Goal: Task Accomplishment & Management: Manage account settings

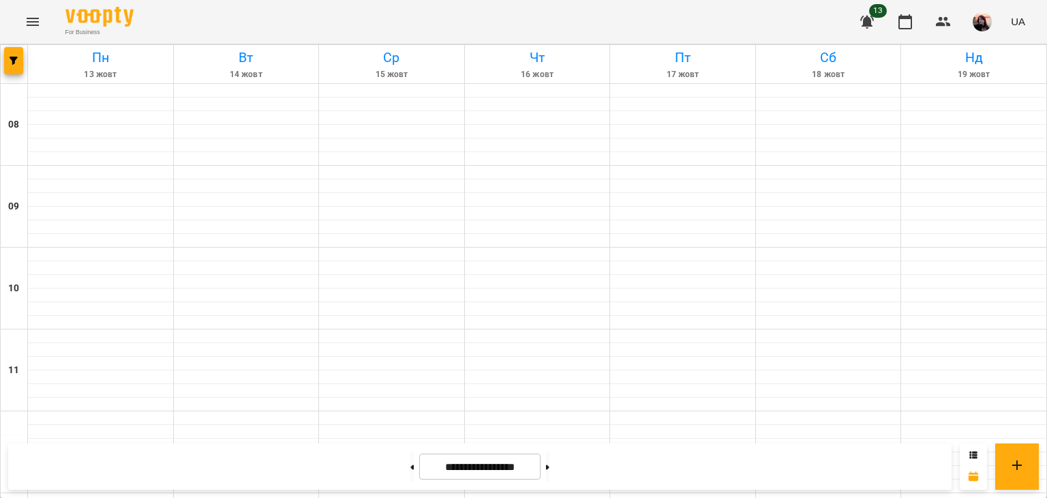
scroll to position [793, 0]
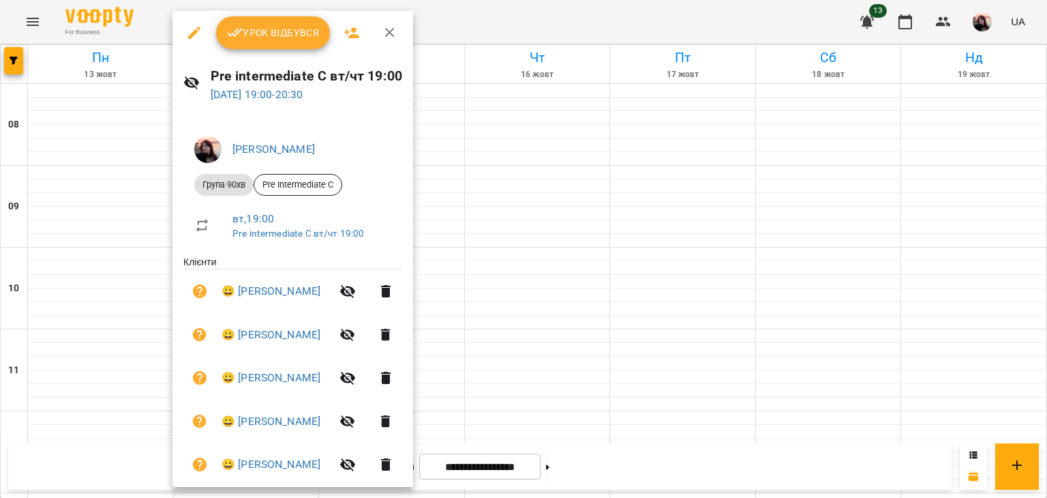
click at [272, 31] on span "Урок відбувся" at bounding box center [273, 33] width 93 height 16
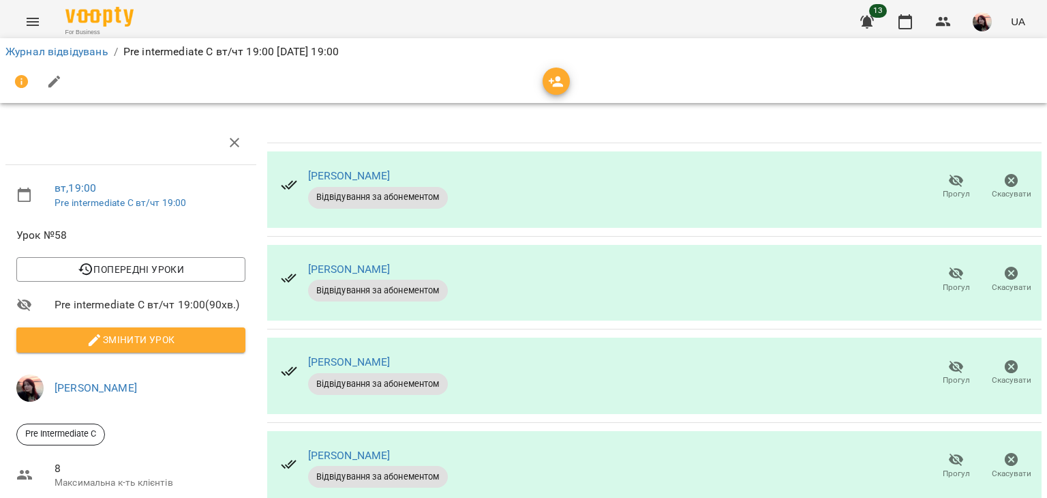
click at [948, 178] on icon "button" at bounding box center [956, 180] width 16 height 16
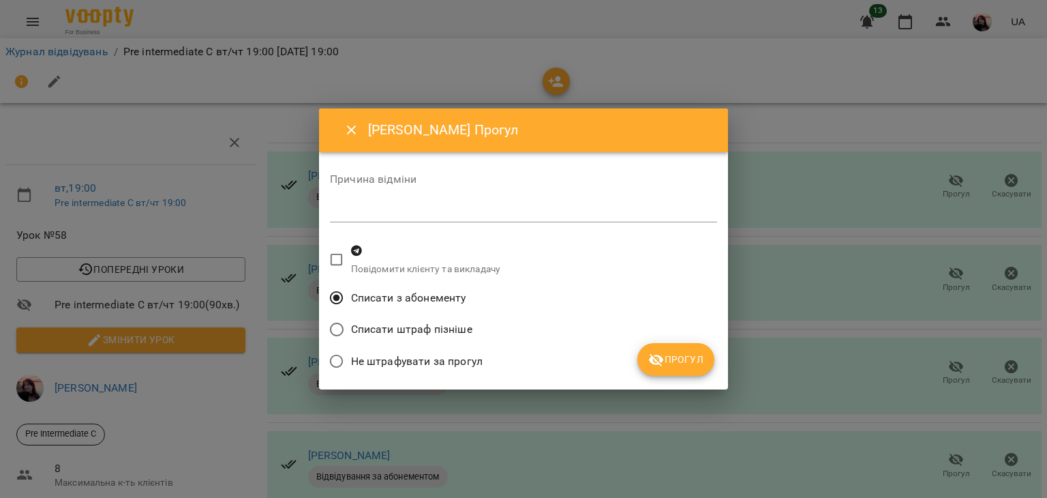
drag, startPoint x: 699, startPoint y: 363, endPoint x: 665, endPoint y: 335, distance: 43.6
click at [699, 362] on span "Прогул" at bounding box center [675, 359] width 55 height 16
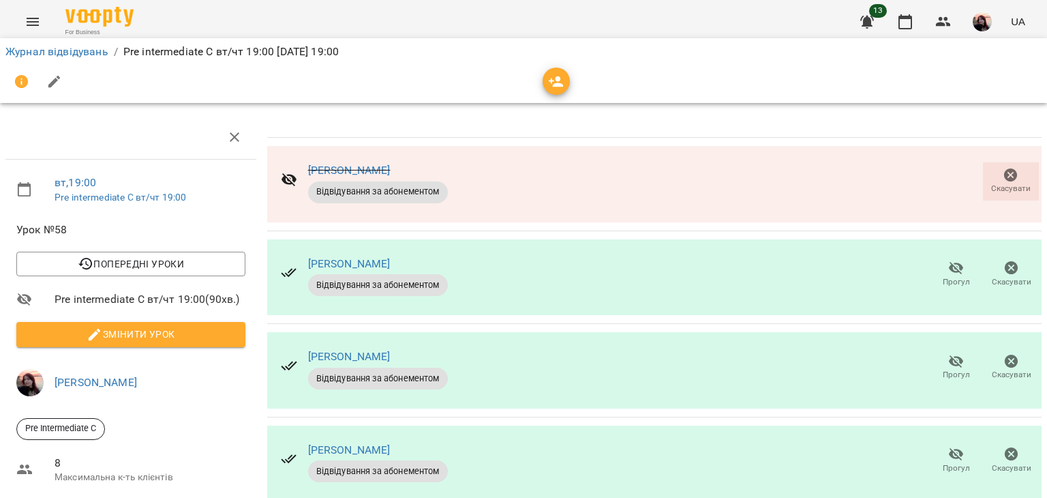
scroll to position [131, 0]
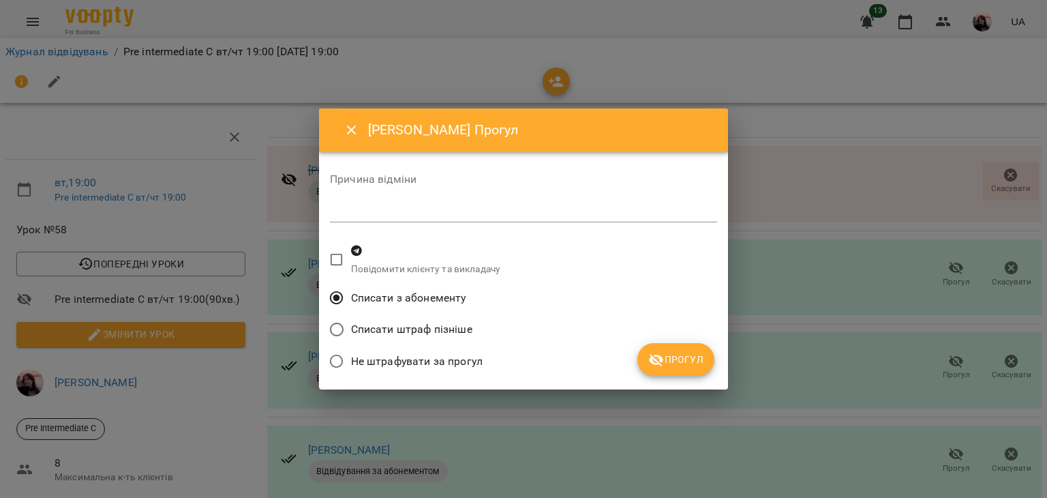
drag, startPoint x: 678, startPoint y: 380, endPoint x: 601, endPoint y: 363, distance: 78.9
click at [678, 376] on div "[PERSON_NAME] Прогул Причина відміни * Повідомити клієнту та викладачу Списати …" at bounding box center [523, 249] width 409 height 282
click at [671, 355] on span "Прогул" at bounding box center [675, 359] width 55 height 16
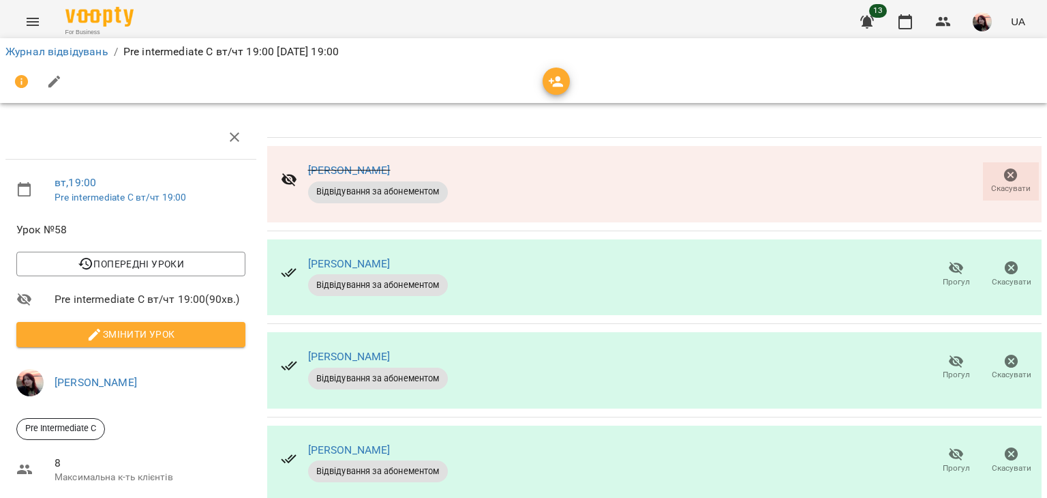
drag, startPoint x: 264, startPoint y: 268, endPoint x: 278, endPoint y: 263, distance: 15.1
click at [269, 268] on div "[PERSON_NAME] Відвідування за абонементом Скасувати [PERSON_NAME] Відвідування …" at bounding box center [654, 359] width 780 height 494
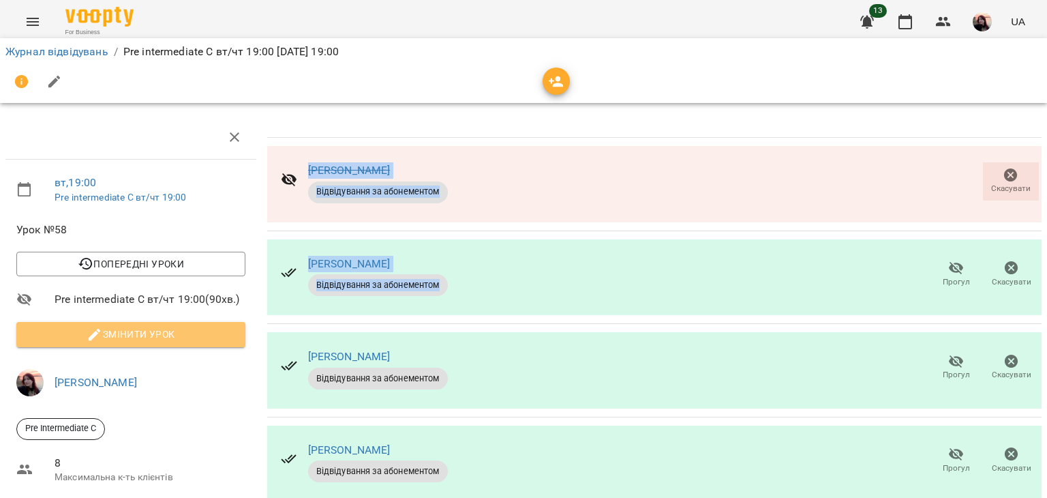
click at [214, 326] on span "Змінити урок" at bounding box center [130, 334] width 207 height 16
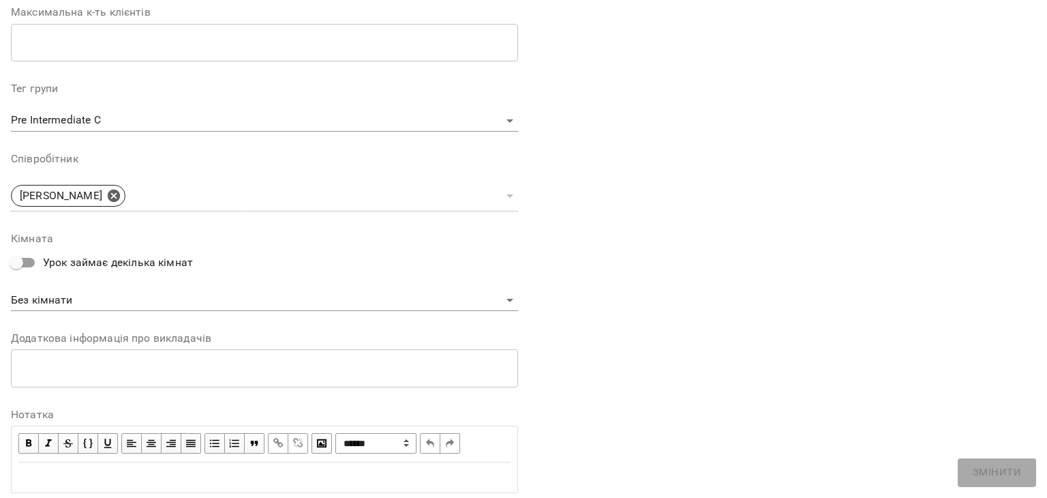
scroll to position [409, 0]
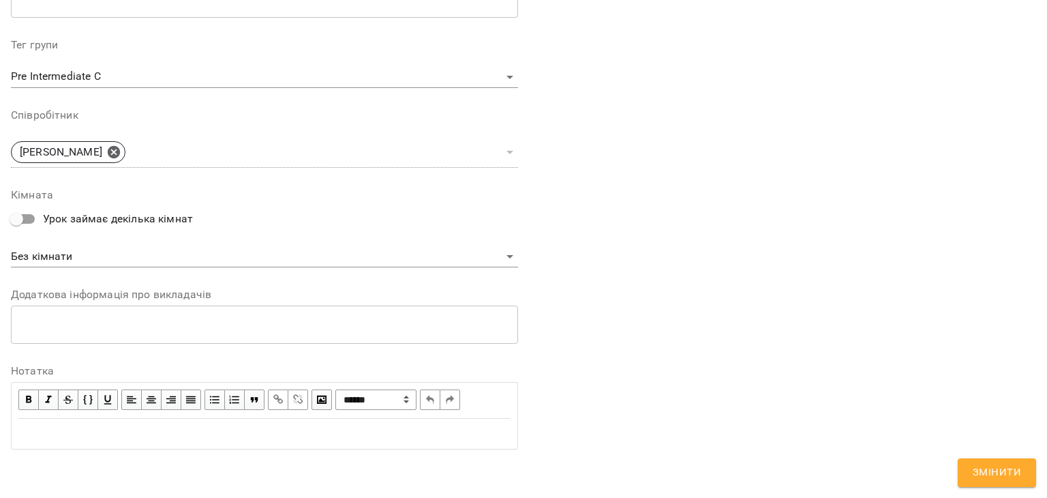
click at [271, 431] on div "Edit text" at bounding box center [264, 433] width 492 height 16
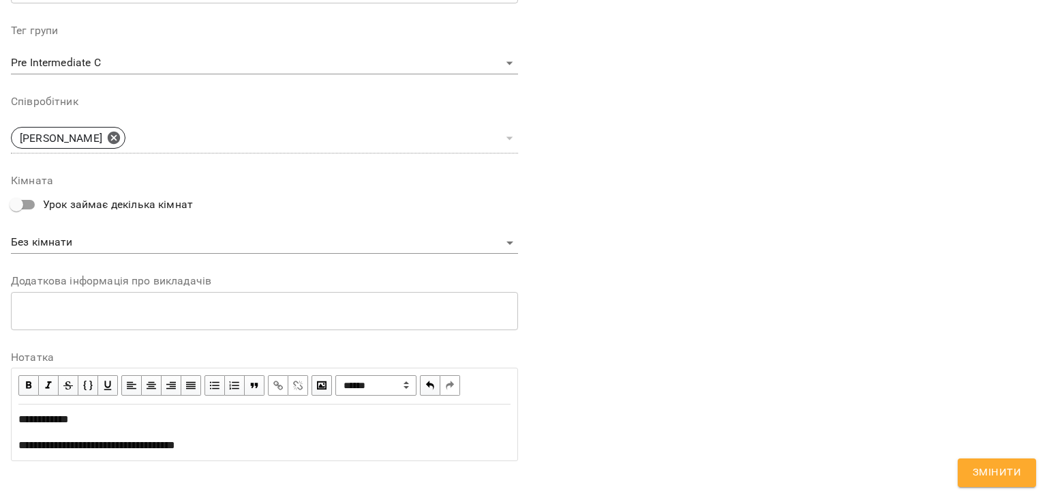
scroll to position [491, 0]
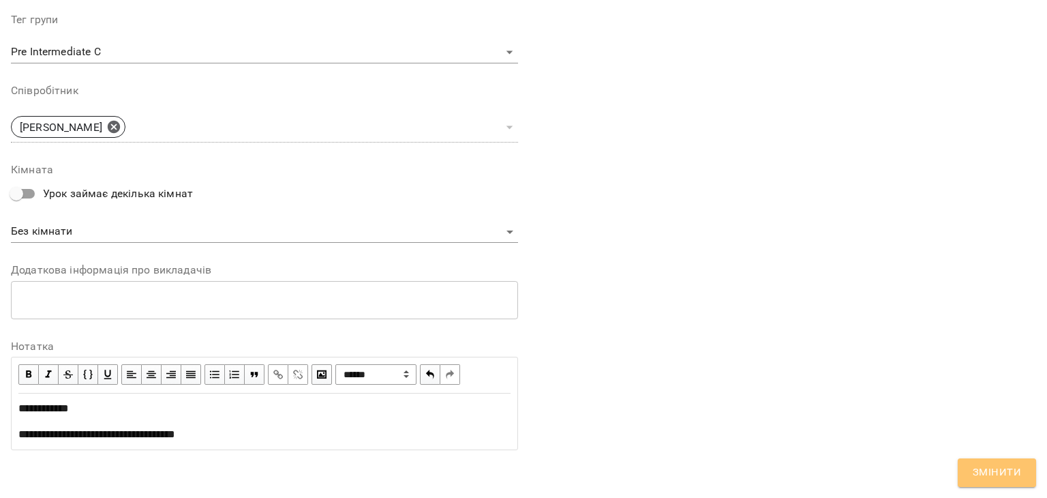
click at [994, 466] on span "Змінити" at bounding box center [997, 473] width 48 height 18
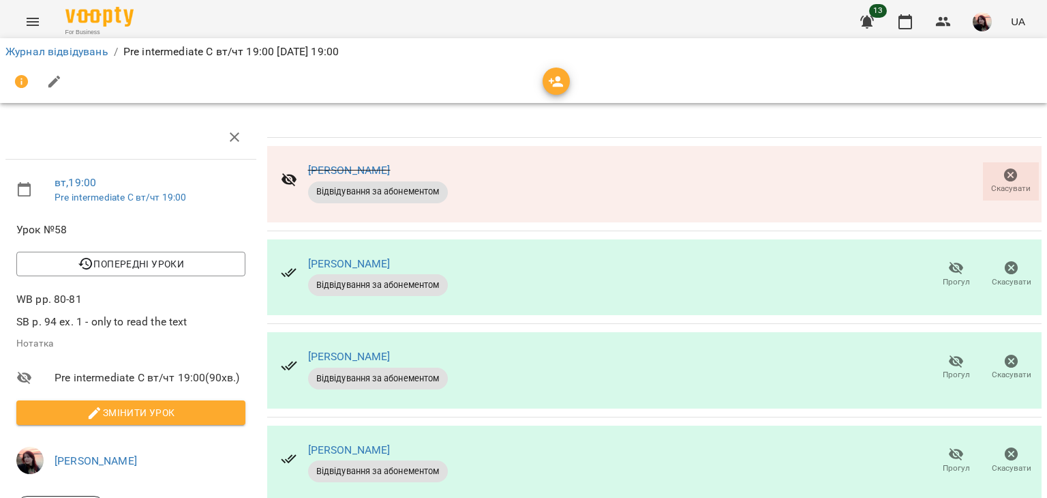
scroll to position [0, 0]
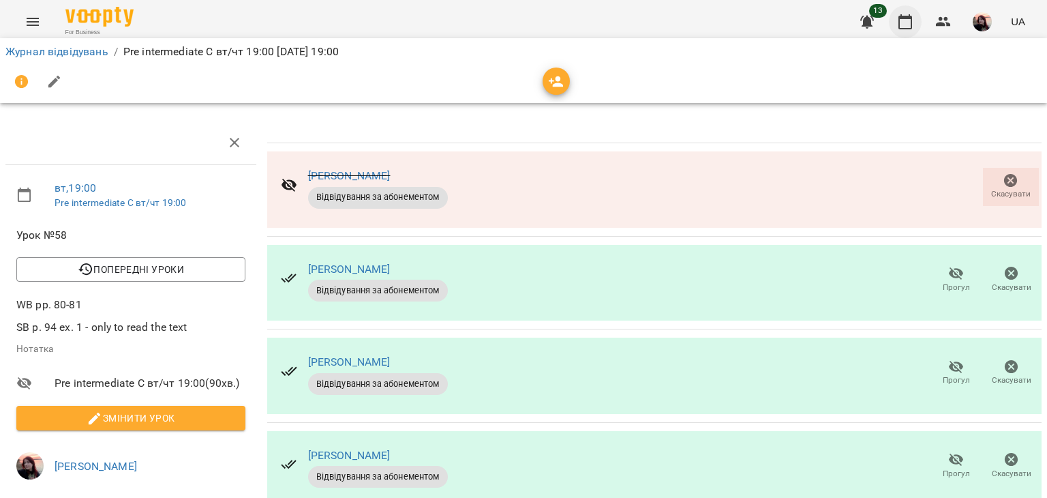
drag, startPoint x: 915, startPoint y: 14, endPoint x: 905, endPoint y: 18, distance: 10.1
click at [915, 14] on button "button" at bounding box center [905, 21] width 33 height 33
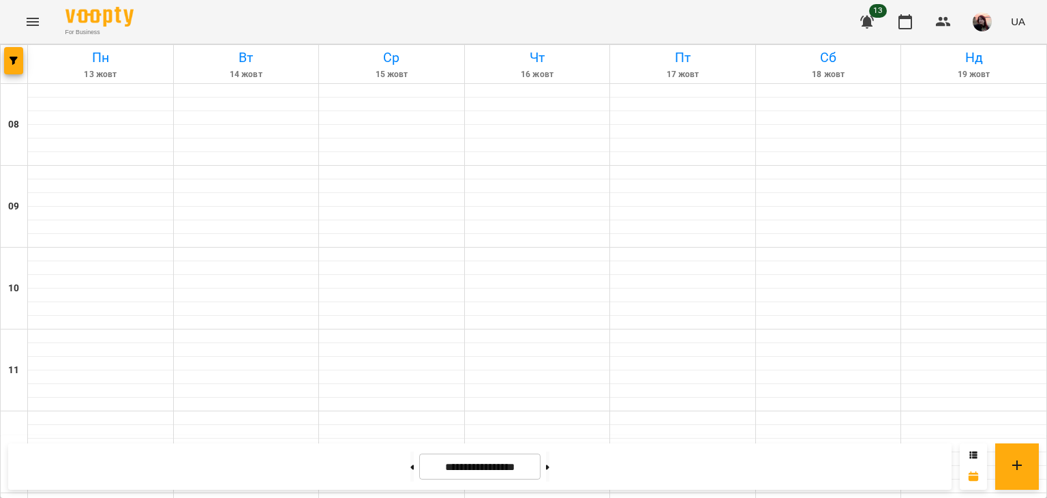
scroll to position [656, 0]
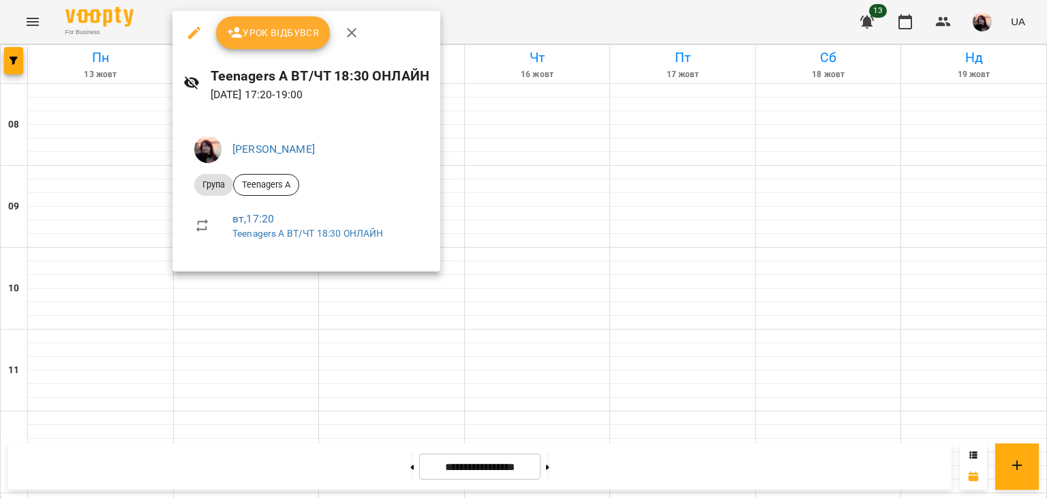
click at [253, 48] on div "Урок відбувся" at bounding box center [306, 33] width 268 height 44
click at [269, 36] on span "Урок відбувся" at bounding box center [273, 33] width 93 height 16
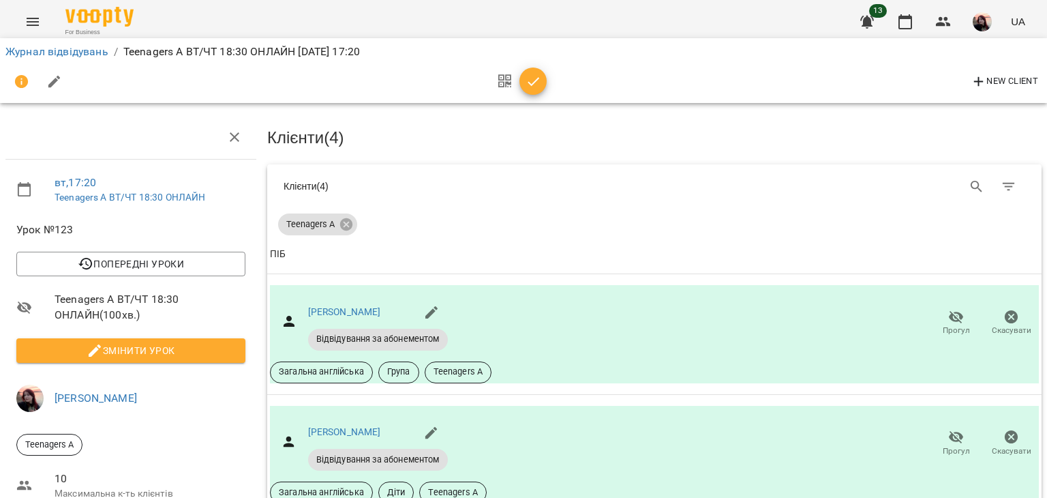
scroll to position [136, 0]
click at [949, 309] on icon "button" at bounding box center [956, 317] width 16 height 16
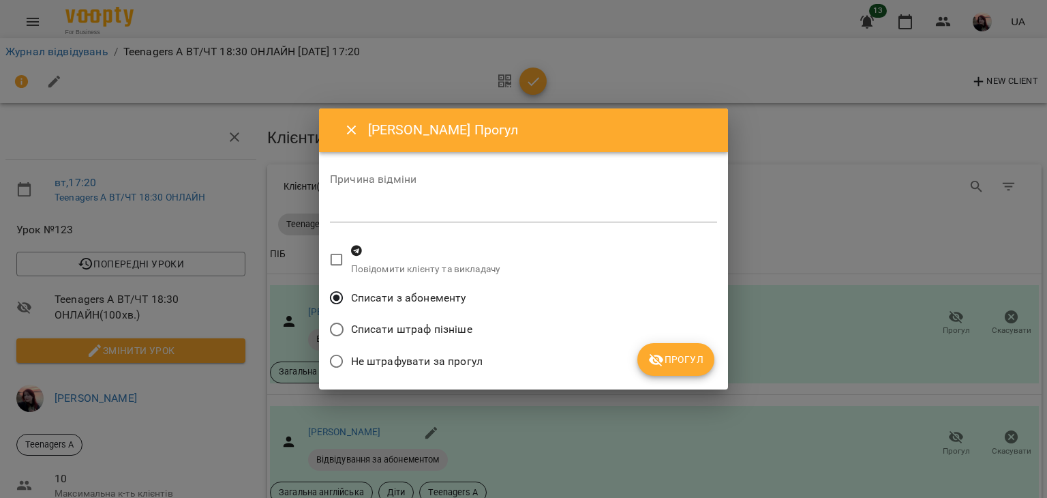
click at [677, 358] on span "Прогул" at bounding box center [675, 359] width 55 height 16
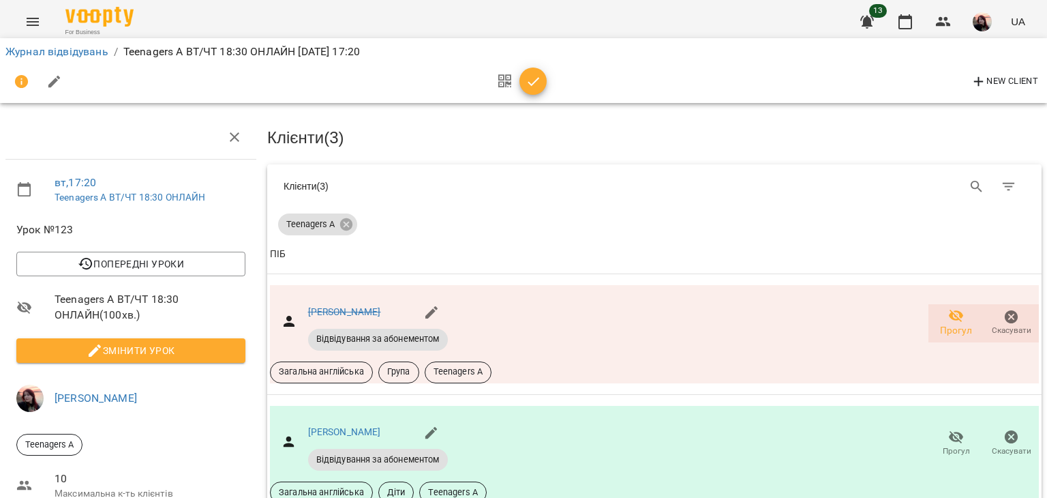
click at [177, 342] on span "Змінити урок" at bounding box center [130, 350] width 207 height 16
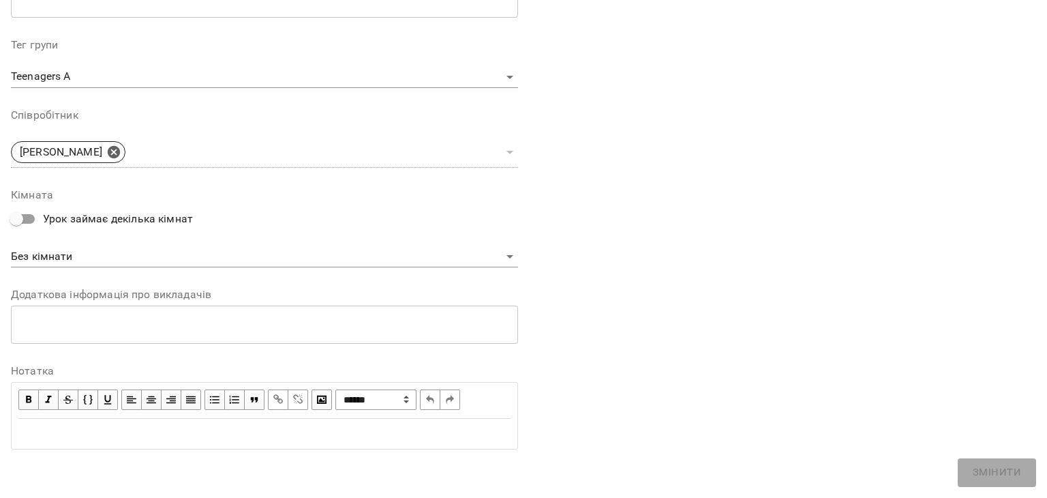
click at [243, 426] on div "Edit text" at bounding box center [264, 433] width 492 height 16
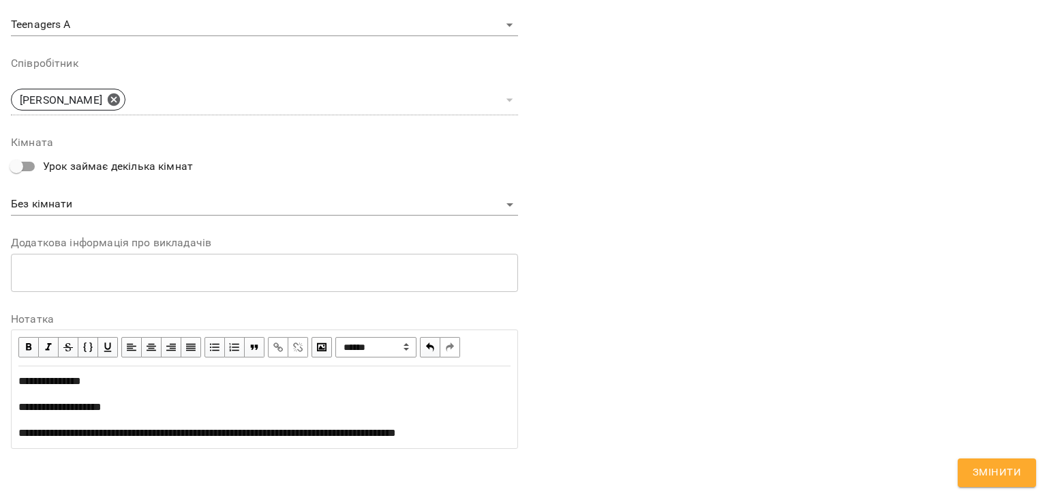
scroll to position [534, 0]
click at [143, 427] on span "**********" at bounding box center [207, 432] width 378 height 10
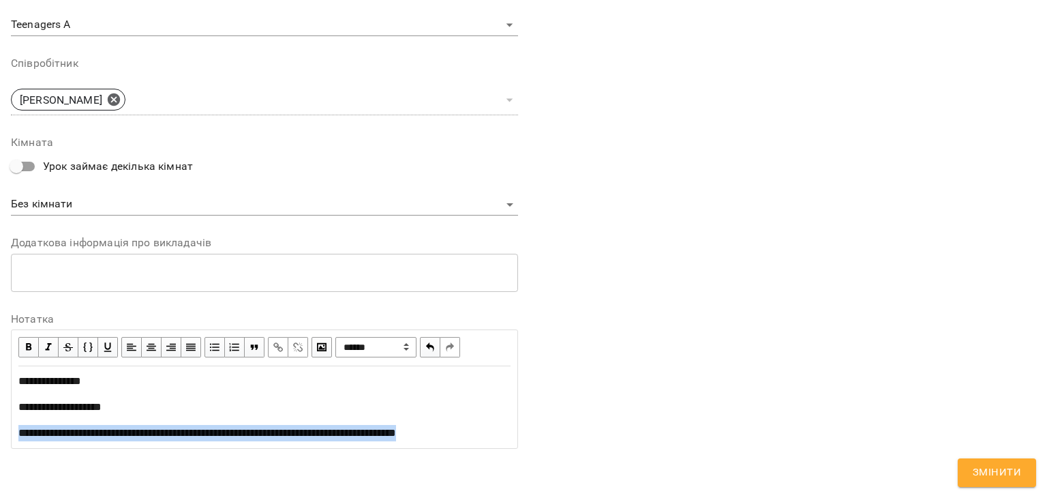
click at [143, 427] on span "**********" at bounding box center [207, 432] width 378 height 10
copy span "**********"
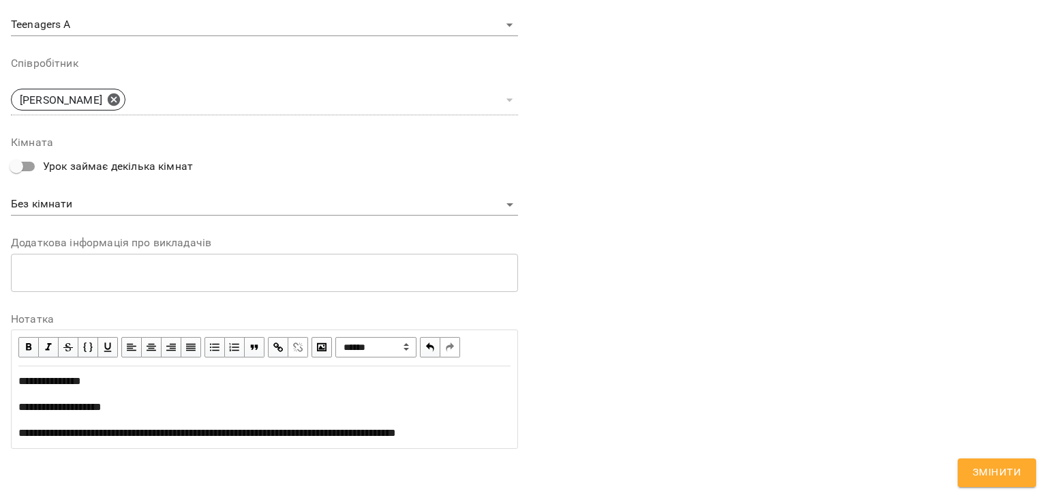
click at [278, 339] on span "button" at bounding box center [278, 346] width 15 height 15
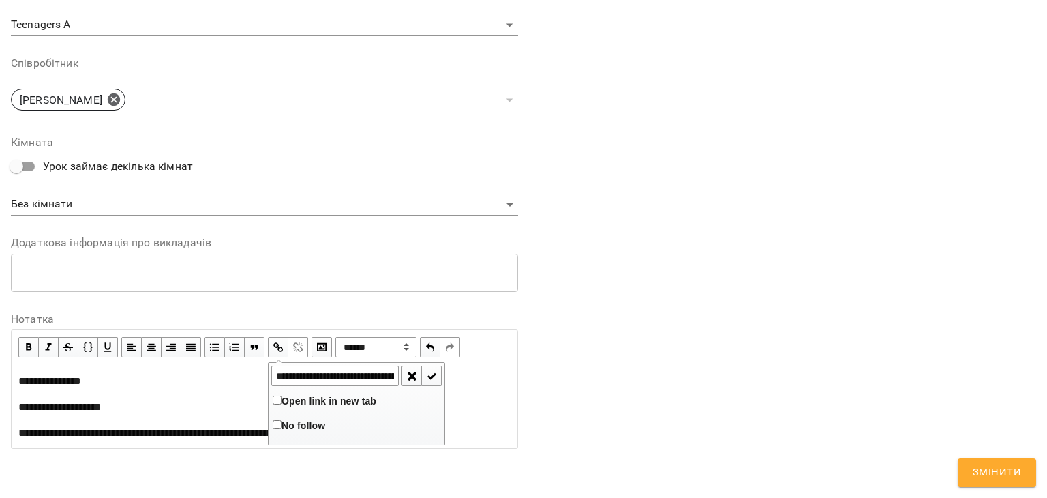
scroll to position [0, 337]
type input "**********"
click at [314, 395] on span "Open link in new tab" at bounding box center [329, 400] width 95 height 11
click at [427, 368] on span "button" at bounding box center [432, 375] width 15 height 15
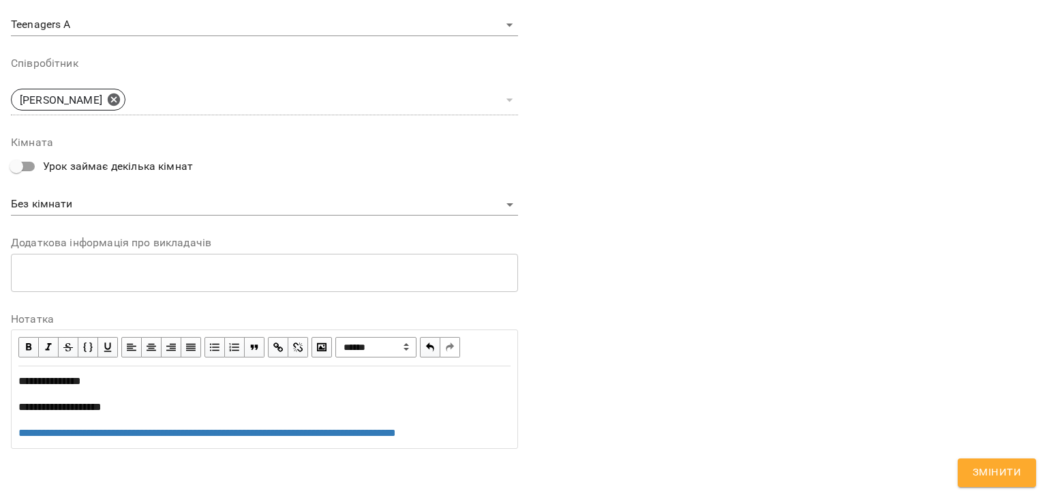
drag, startPoint x: 638, startPoint y: 388, endPoint x: 673, endPoint y: 393, distance: 35.2
click at [643, 389] on div "**********" at bounding box center [782, 26] width 518 height 877
drag, startPoint x: 1009, startPoint y: 465, endPoint x: 935, endPoint y: 415, distance: 88.9
click at [1009, 465] on span "Змінити" at bounding box center [997, 473] width 48 height 18
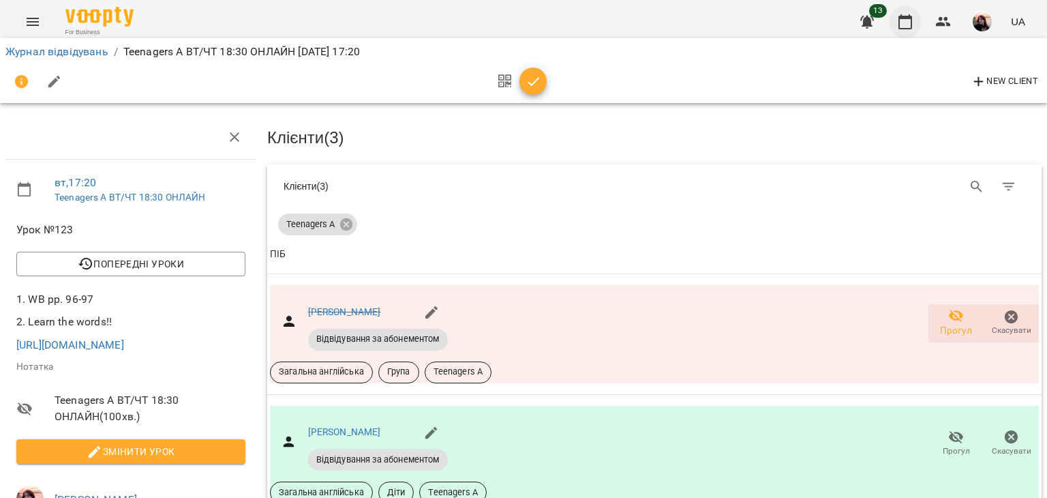
click at [905, 12] on button "button" at bounding box center [905, 21] width 33 height 33
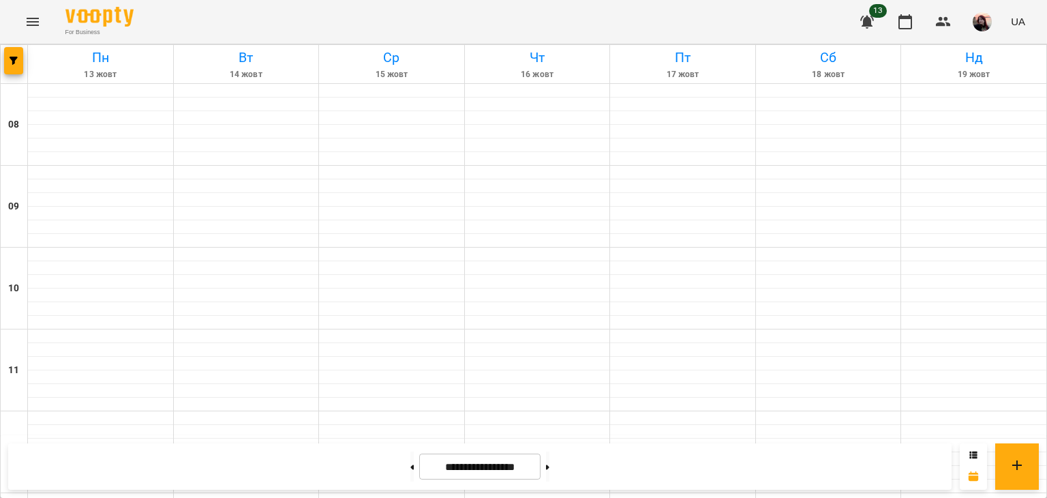
scroll to position [545, 0]
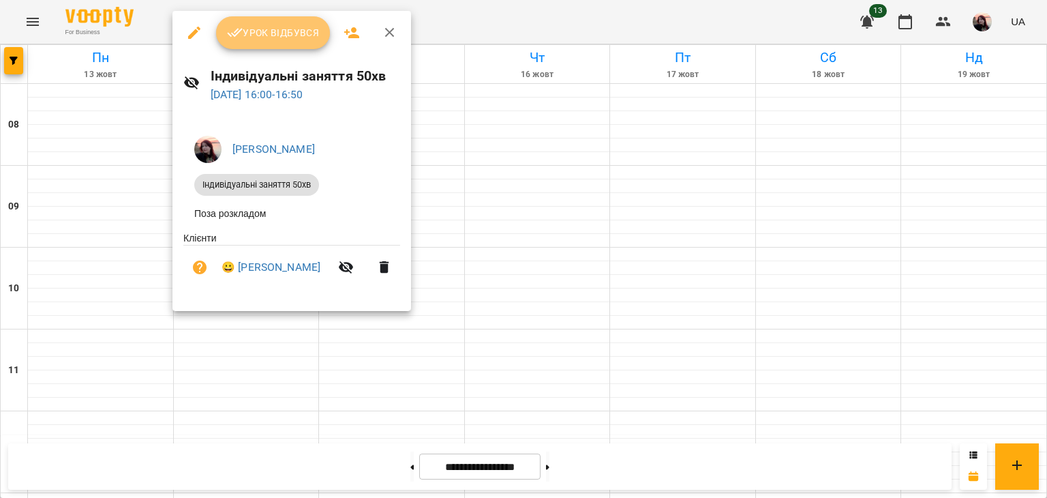
click at [262, 23] on button "Урок відбувся" at bounding box center [273, 32] width 115 height 33
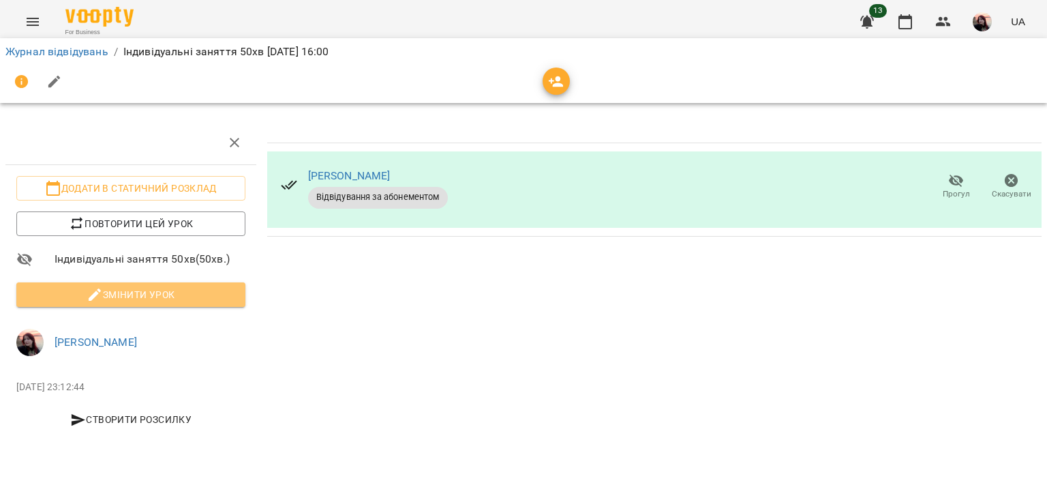
click at [160, 303] on button "Змінити урок" at bounding box center [130, 294] width 229 height 25
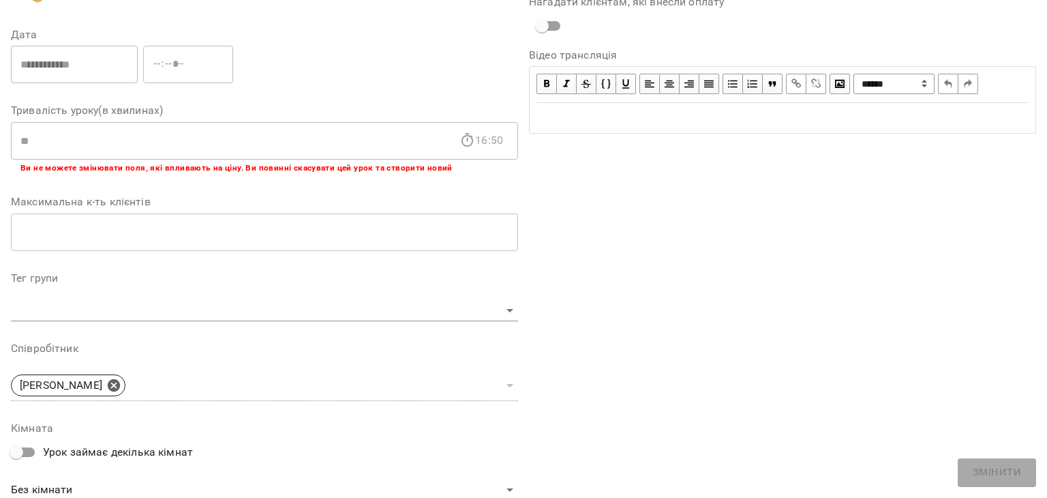
scroll to position [409, 0]
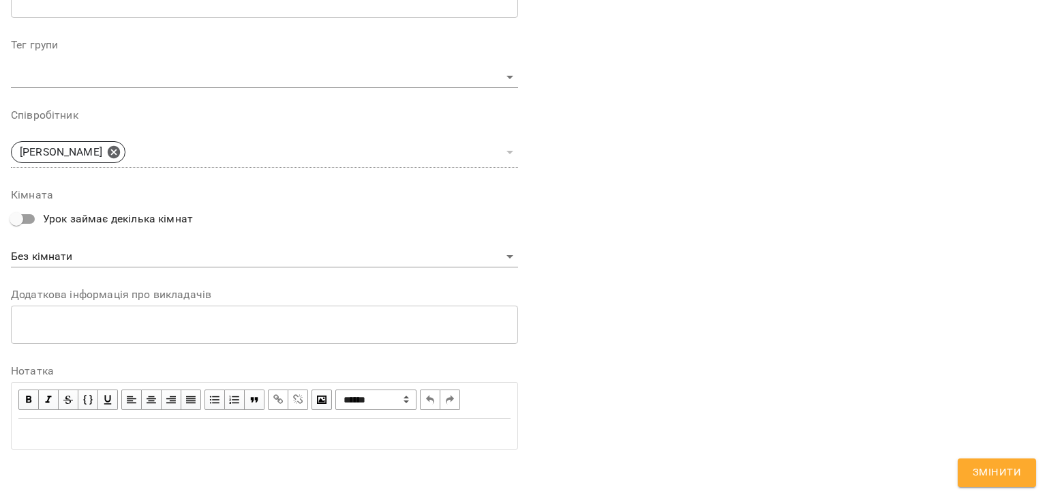
click at [212, 434] on div "Edit text" at bounding box center [264, 433] width 492 height 16
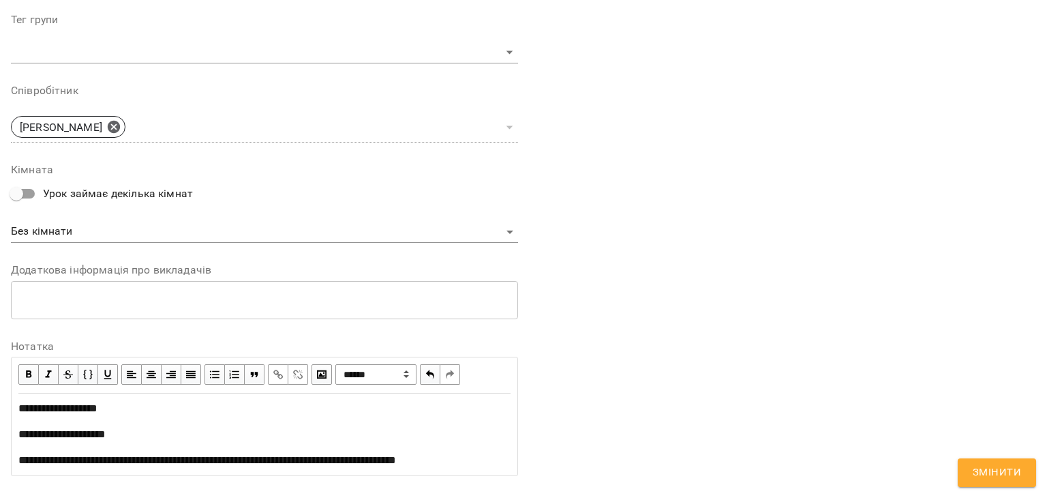
scroll to position [534, 0]
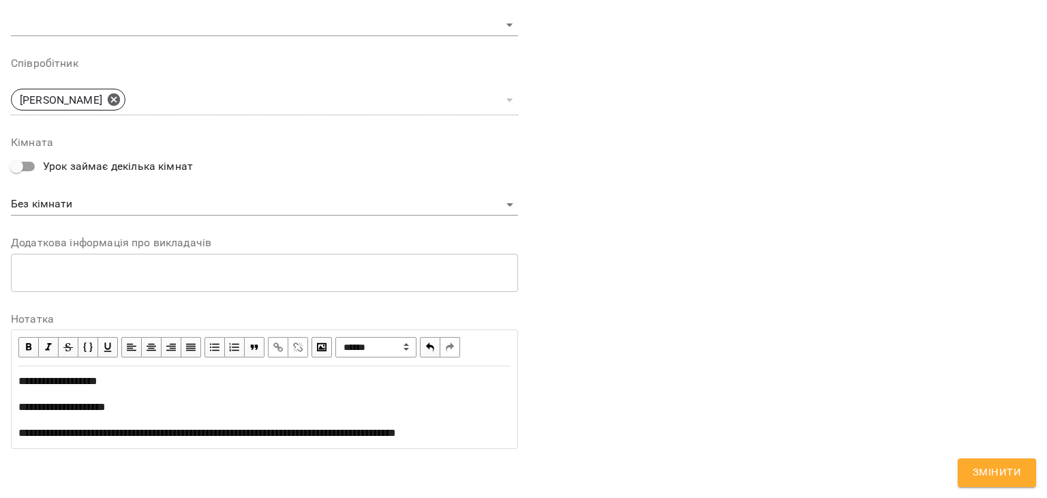
click at [100, 427] on span "**********" at bounding box center [207, 432] width 378 height 10
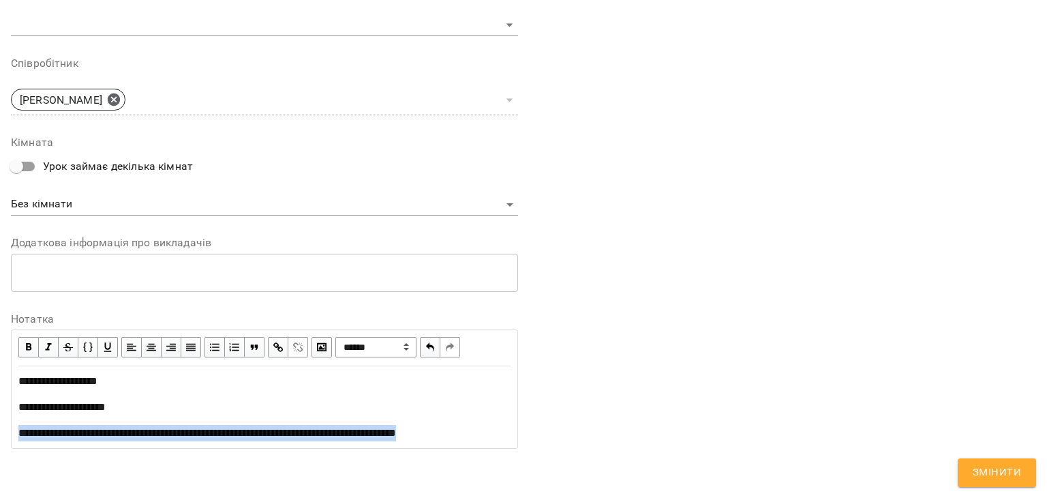
click at [100, 427] on span "**********" at bounding box center [207, 432] width 378 height 10
copy span "**********"
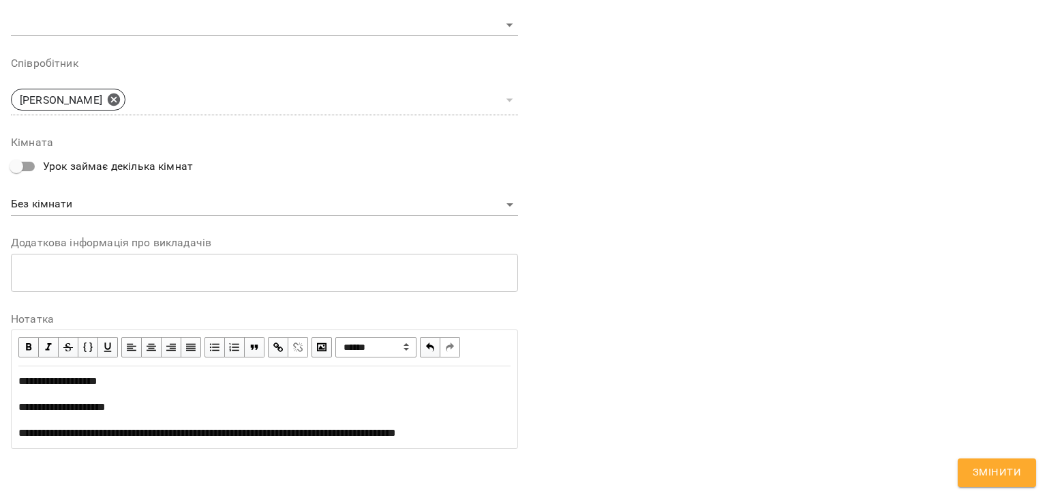
click at [276, 339] on span "button" at bounding box center [278, 346] width 15 height 15
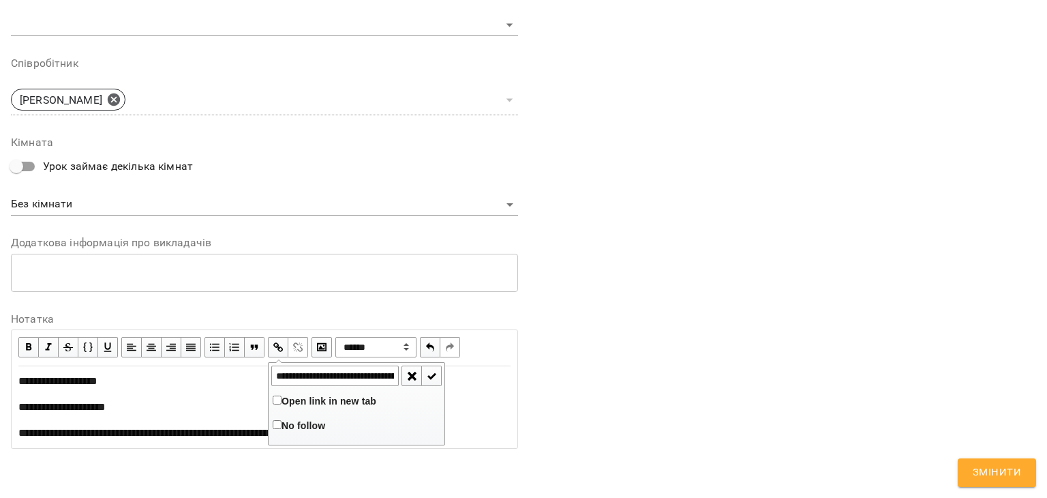
scroll to position [0, 326]
type input "**********"
click at [431, 368] on span "button" at bounding box center [432, 375] width 15 height 15
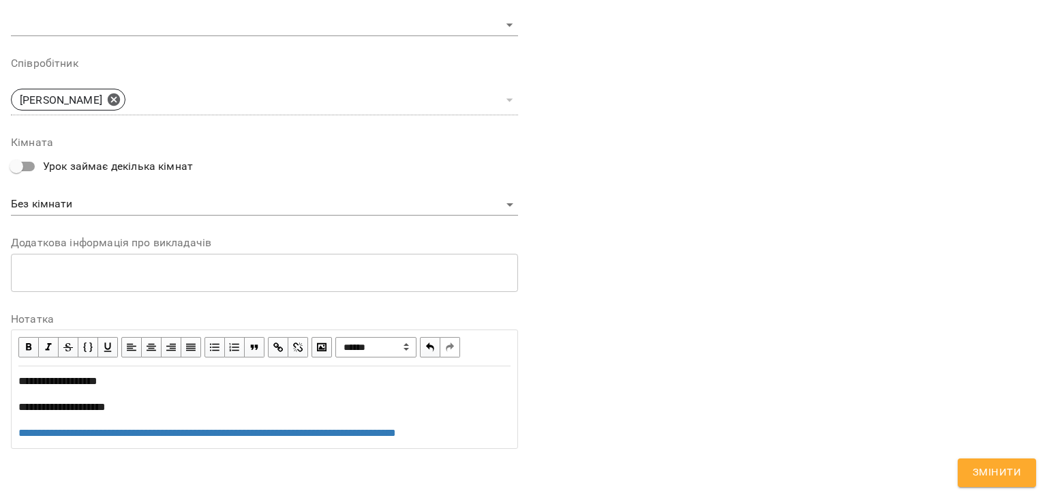
click at [643, 343] on div "**********" at bounding box center [782, 26] width 518 height 877
click at [1001, 465] on span "Змінити" at bounding box center [997, 473] width 48 height 18
